Goal: Entertainment & Leisure: Consume media (video, audio)

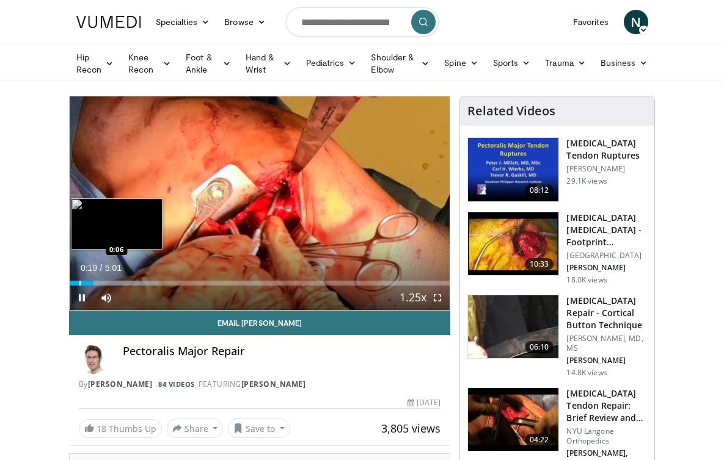
click at [70, 286] on div "Loaded : 23.00% 0:19 0:06" at bounding box center [260, 280] width 380 height 12
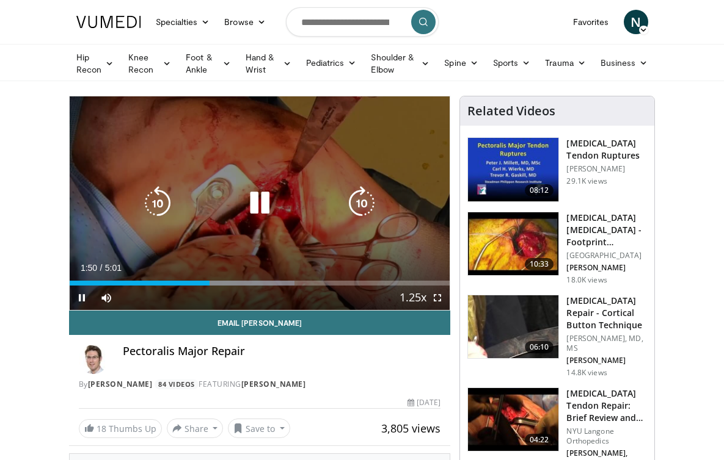
click at [269, 208] on div "10 seconds Tap to unmute" at bounding box center [260, 203] width 380 height 214
click at [300, 170] on div "10 seconds Tap to unmute" at bounding box center [260, 203] width 380 height 214
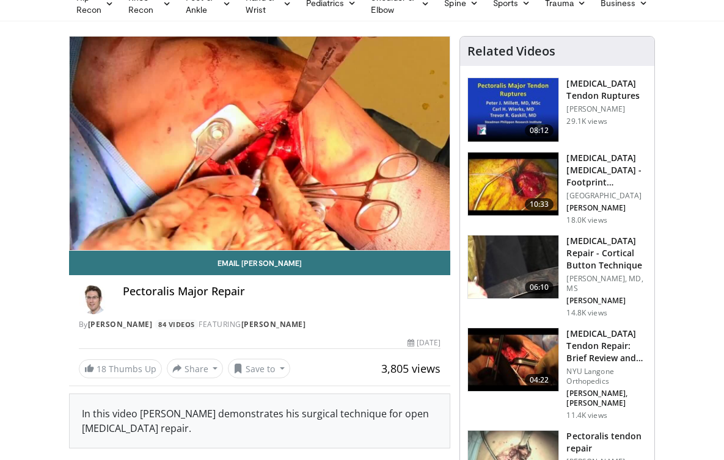
scroll to position [69, 0]
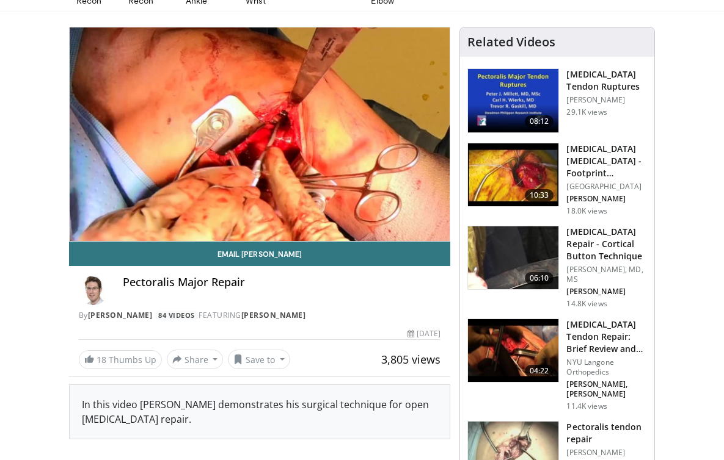
click at [542, 321] on img at bounding box center [513, 351] width 90 height 64
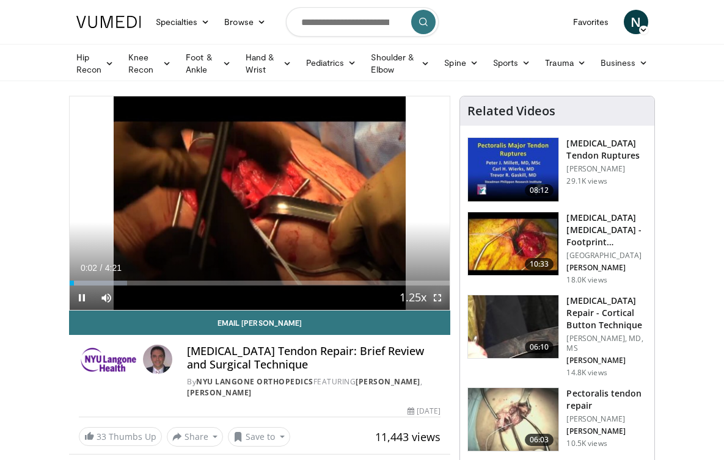
click at [449, 310] on span "Video Player" at bounding box center [437, 298] width 24 height 24
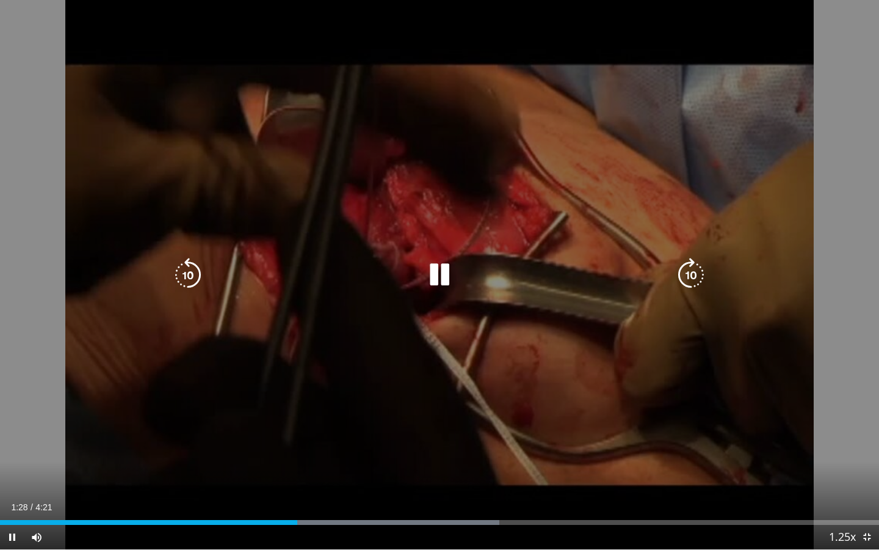
click at [436, 272] on icon "Video Player" at bounding box center [440, 275] width 34 height 34
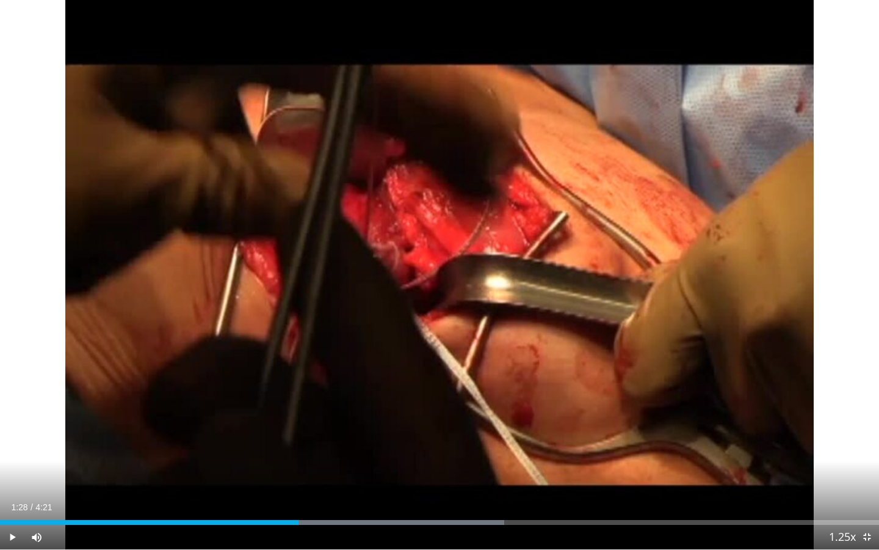
click at [436, 272] on div "10 seconds Tap to unmute" at bounding box center [439, 274] width 879 height 549
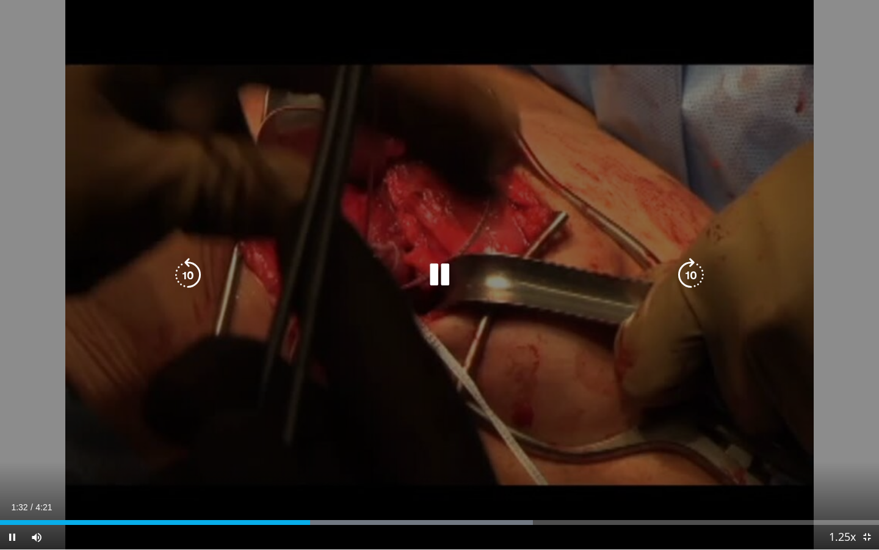
click at [438, 267] on icon "Video Player" at bounding box center [440, 275] width 34 height 34
click at [469, 250] on div "10 seconds Tap to unmute" at bounding box center [439, 274] width 879 height 549
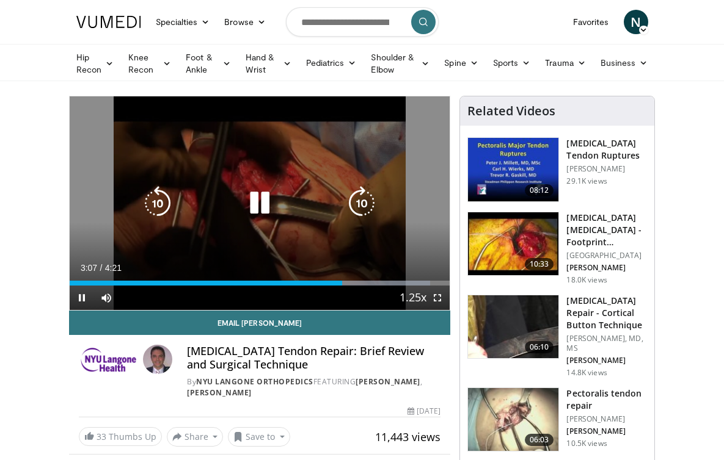
click at [242, 220] on icon "Video Player" at bounding box center [259, 203] width 34 height 34
click at [252, 215] on icon "Video Player" at bounding box center [259, 203] width 34 height 34
click at [242, 212] on icon "Video Player" at bounding box center [259, 203] width 34 height 34
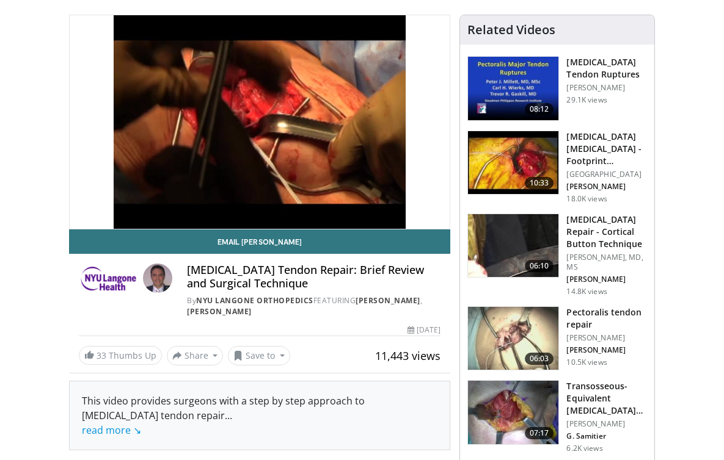
scroll to position [82, 0]
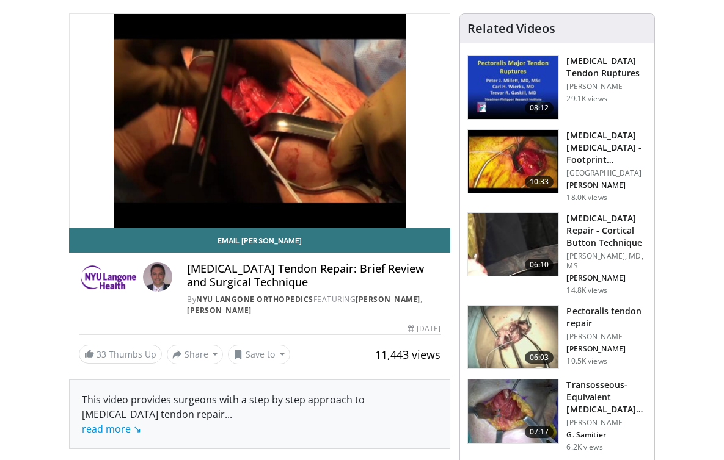
click at [558, 306] on img at bounding box center [513, 338] width 90 height 64
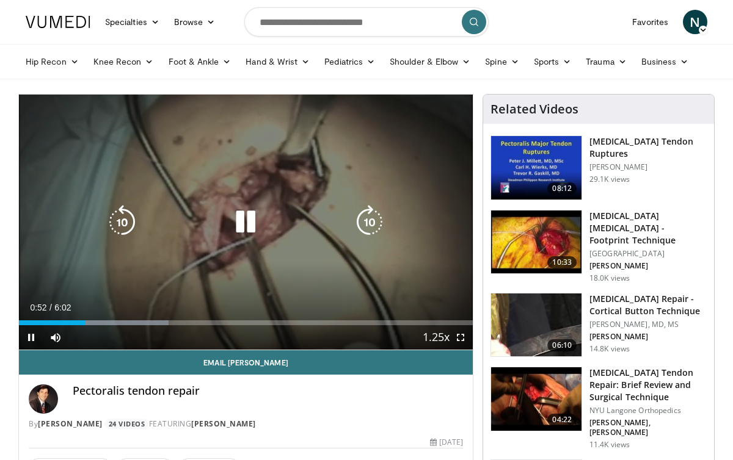
click at [181, 168] on div "10 seconds Tap to unmute" at bounding box center [246, 222] width 454 height 255
click at [238, 215] on icon "Video Player" at bounding box center [245, 222] width 34 height 34
click at [236, 234] on icon "Video Player" at bounding box center [245, 222] width 34 height 34
click at [248, 217] on icon "Video Player" at bounding box center [245, 222] width 34 height 34
